Goal: Task Accomplishment & Management: Use online tool/utility

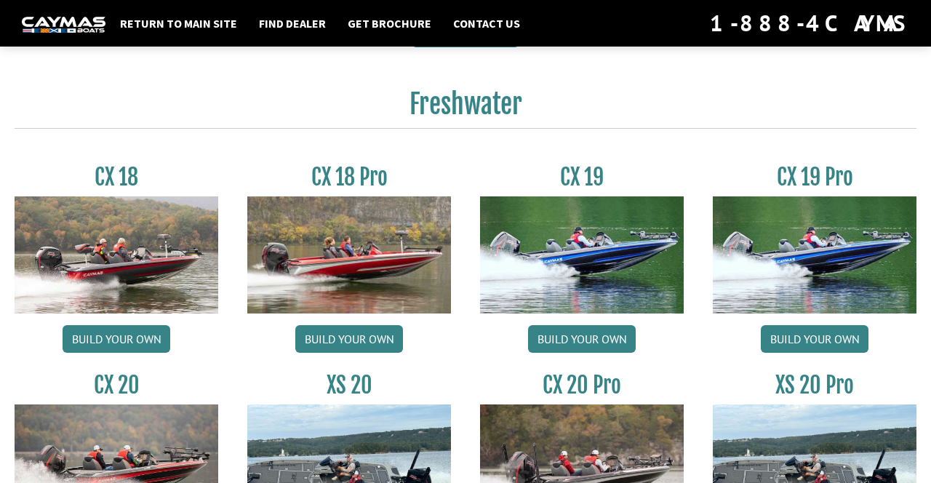
scroll to position [1122, 0]
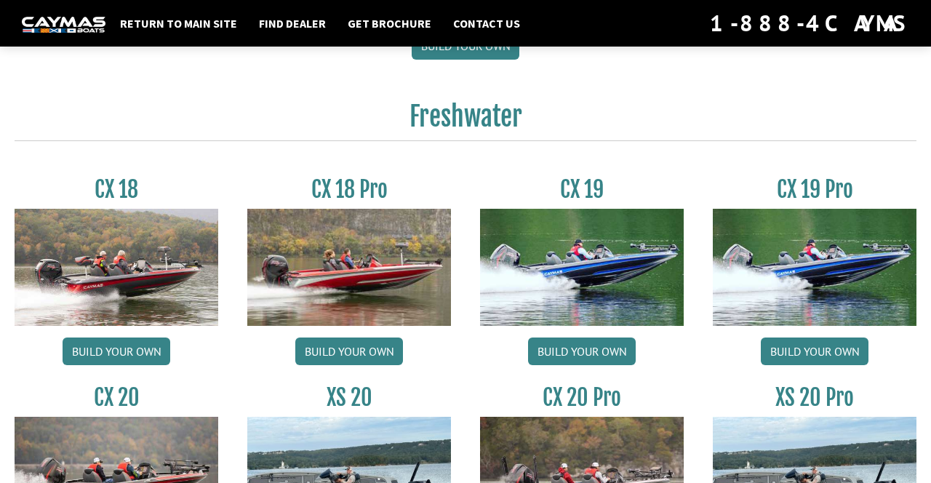
click at [804, 272] on img at bounding box center [815, 267] width 204 height 117
click at [845, 361] on link "Build your own" at bounding box center [815, 351] width 108 height 28
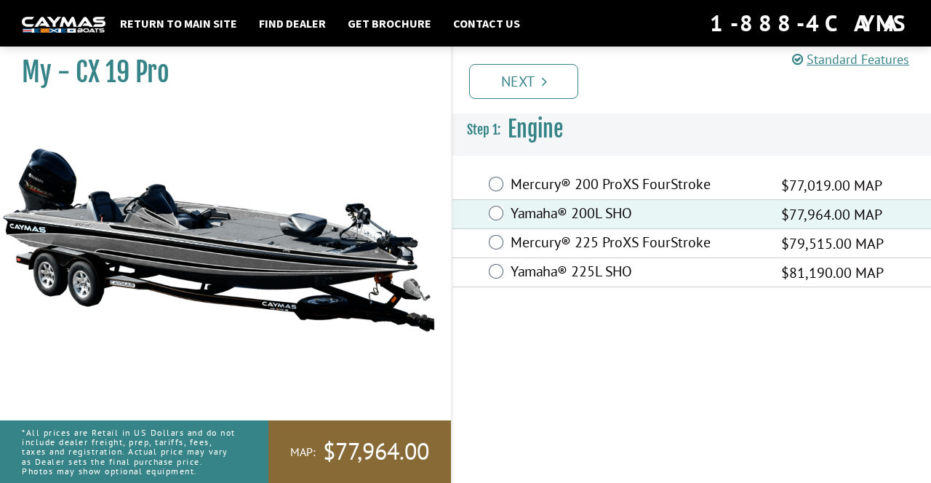
click at [546, 87] on icon "Pagination" at bounding box center [544, 81] width 5 height 15
click at [563, 87] on link "Next" at bounding box center [523, 81] width 109 height 35
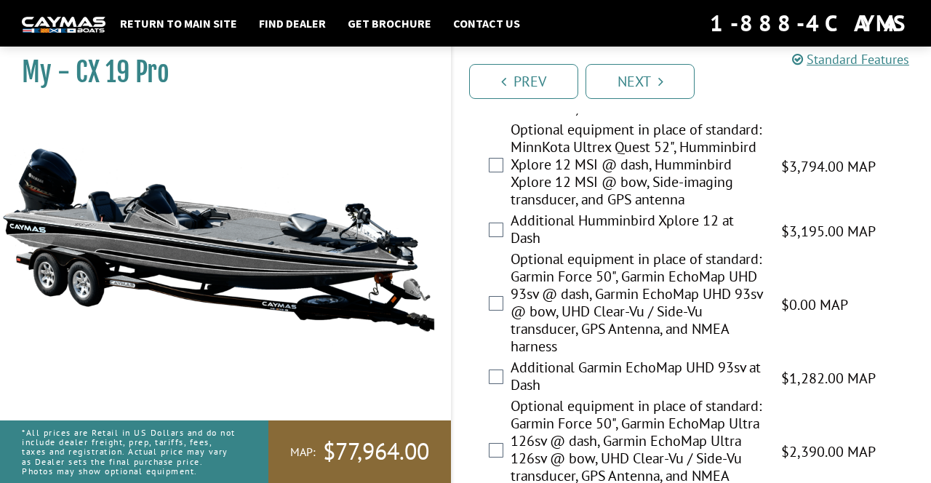
scroll to position [805, 0]
